Goal: Task Accomplishment & Management: Manage account settings

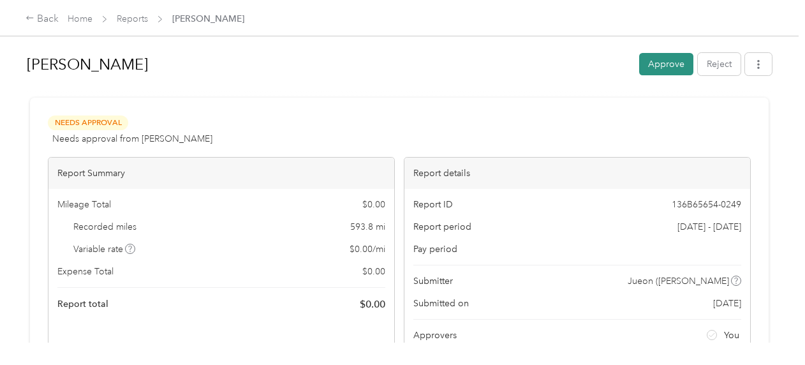
click at [646, 68] on button "Approve" at bounding box center [666, 64] width 54 height 22
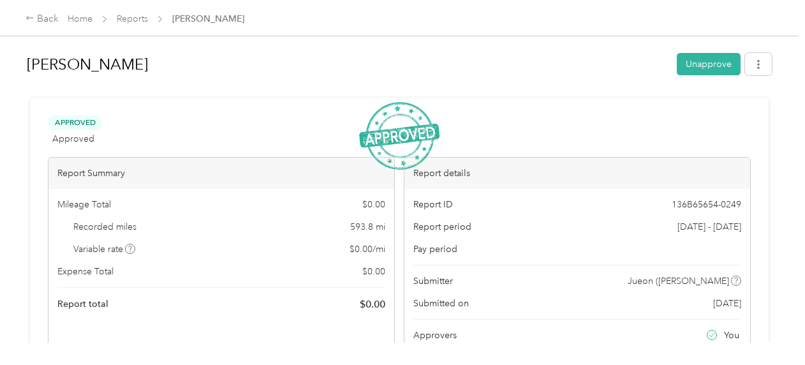
click at [24, 20] on div "Back Home Reports [PERSON_NAME]" at bounding box center [402, 18] width 805 height 36
click at [33, 19] on icon at bounding box center [29, 18] width 7 height 4
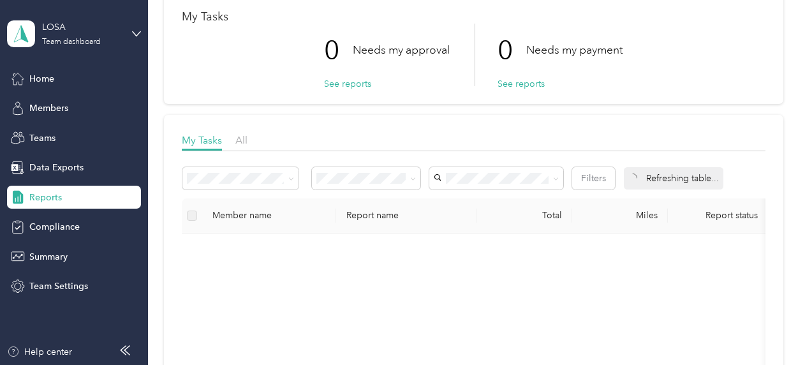
scroll to position [191, 0]
